Goal: Task Accomplishment & Management: Manage account settings

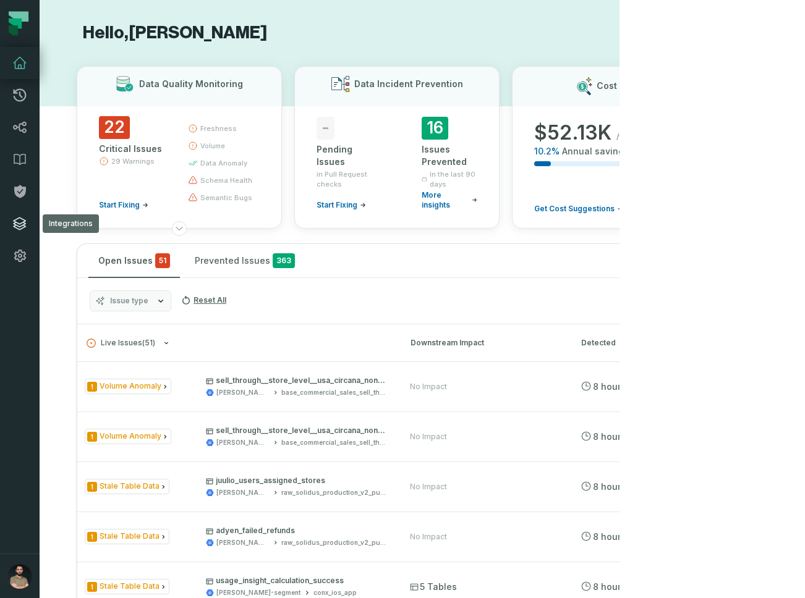
click at [17, 220] on icon at bounding box center [19, 223] width 15 height 15
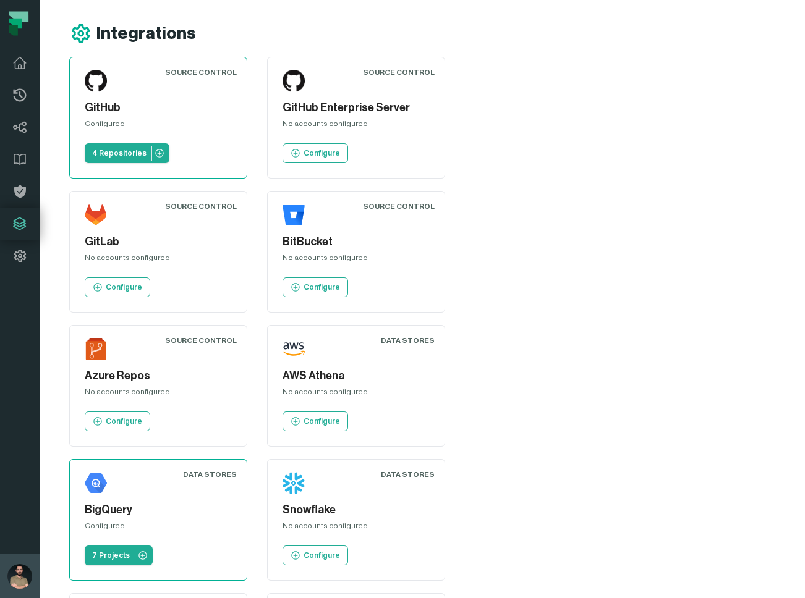
click at [20, 572] on img "button" at bounding box center [19, 576] width 25 height 25
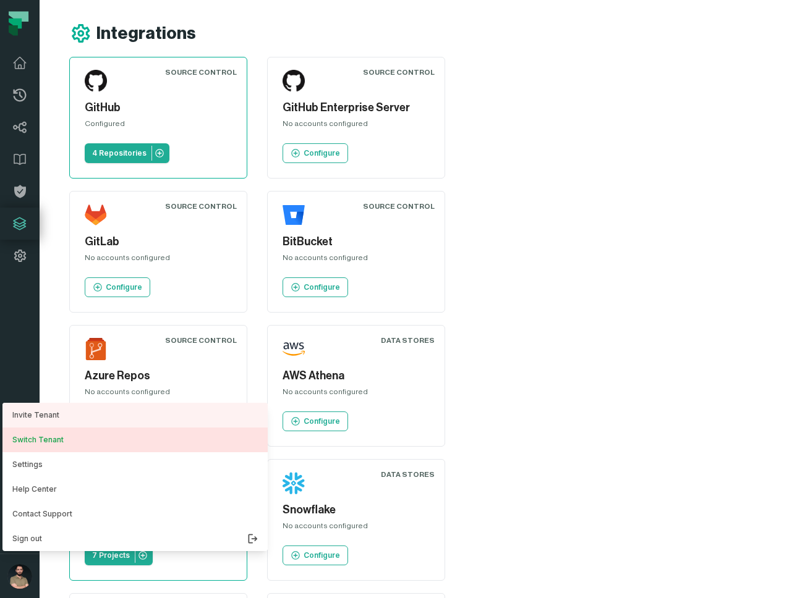
click at [54, 448] on button "Switch Tenant" at bounding box center [134, 440] width 265 height 25
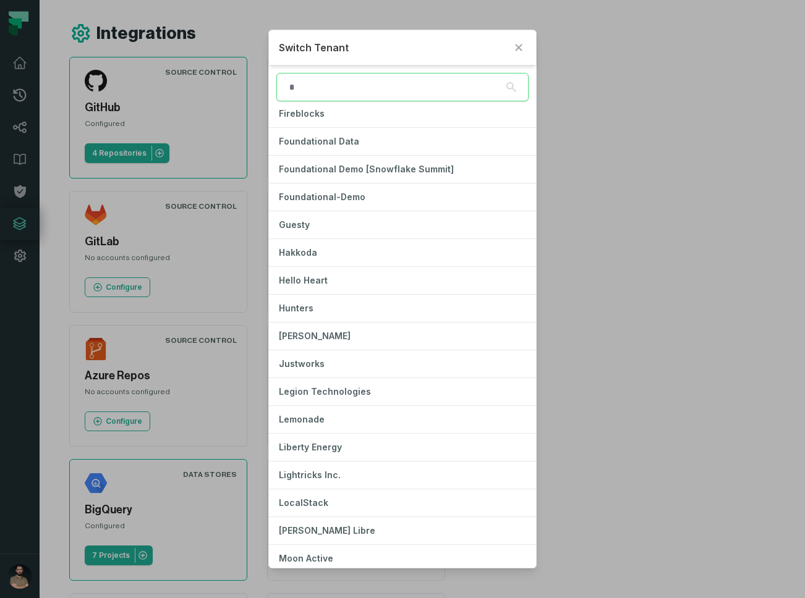
scroll to position [360, 0]
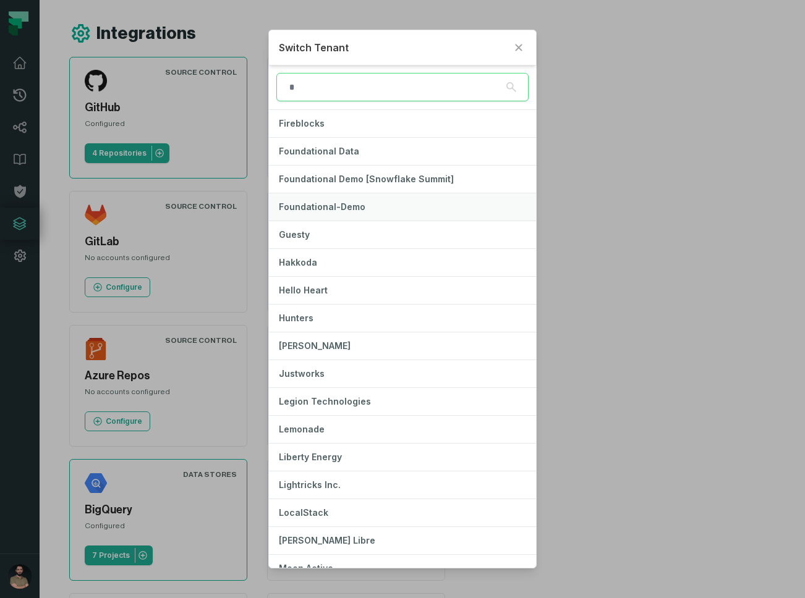
click at [392, 202] on button "Foundational-Demo" at bounding box center [402, 206] width 267 height 27
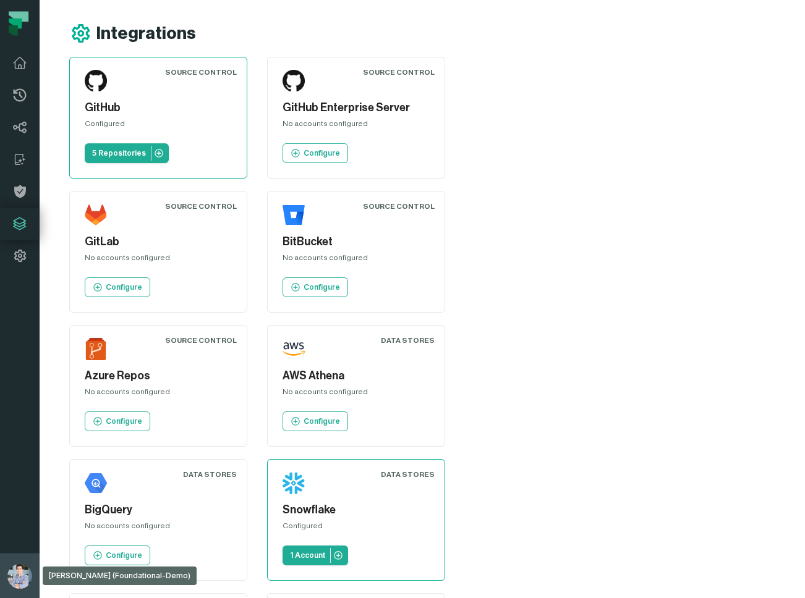
click at [15, 578] on img "button" at bounding box center [19, 576] width 25 height 25
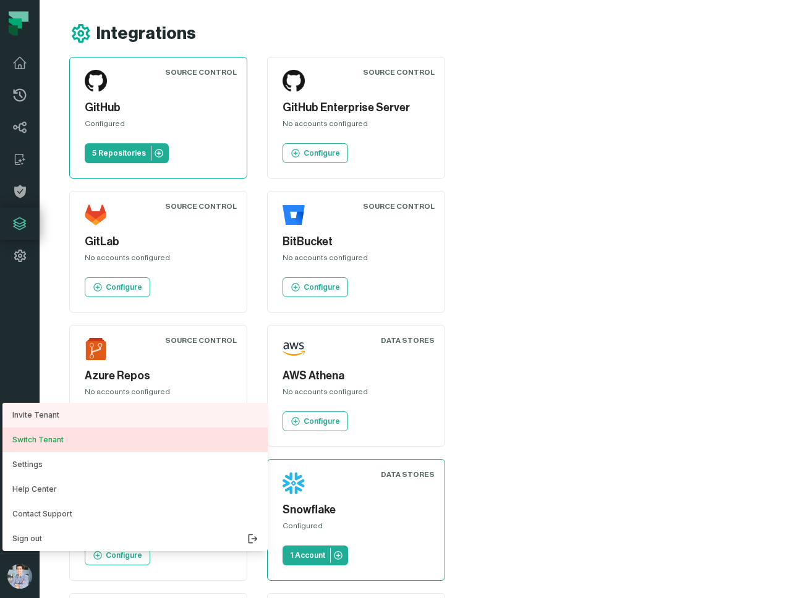
click at [69, 432] on button "Switch Tenant" at bounding box center [134, 440] width 265 height 25
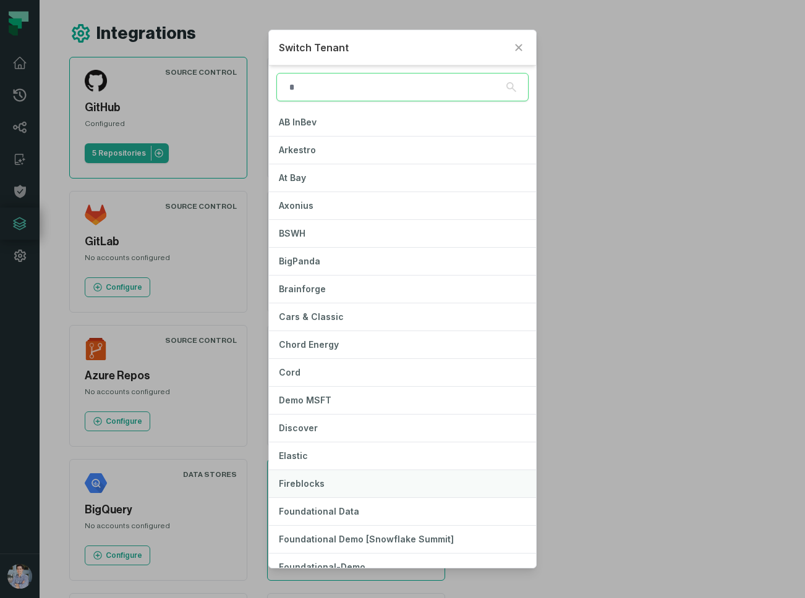
click at [319, 487] on span "Fireblocks" at bounding box center [302, 483] width 46 height 11
